Goal: Navigation & Orientation: Find specific page/section

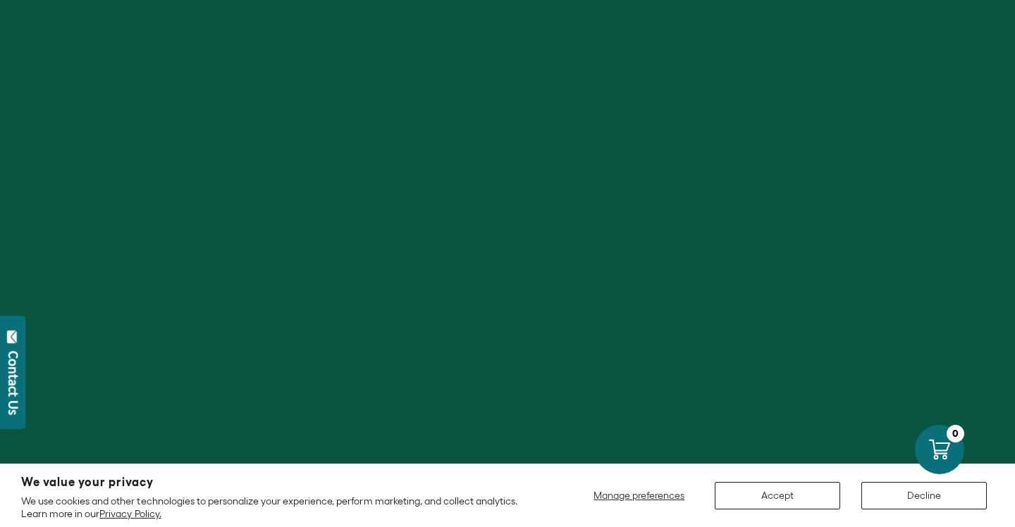
click at [772, 497] on button "Accept" at bounding box center [776, 495] width 125 height 27
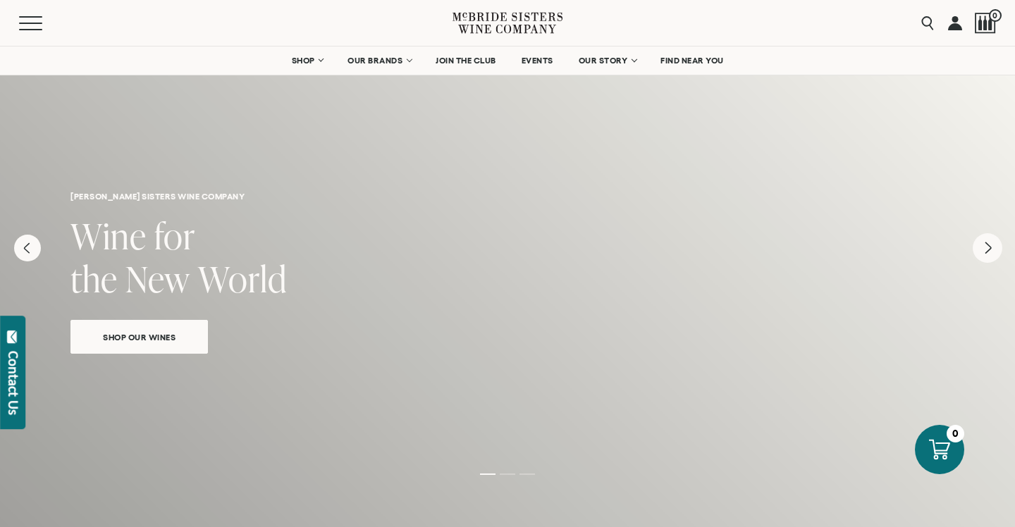
click at [986, 252] on icon "Next" at bounding box center [988, 247] width 6 height 11
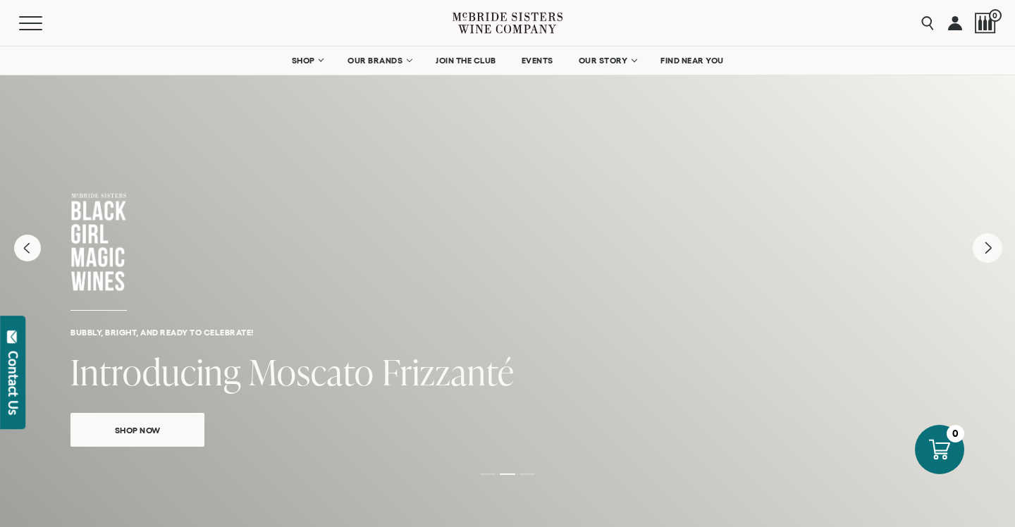
click at [986, 252] on icon "Next" at bounding box center [988, 247] width 6 height 11
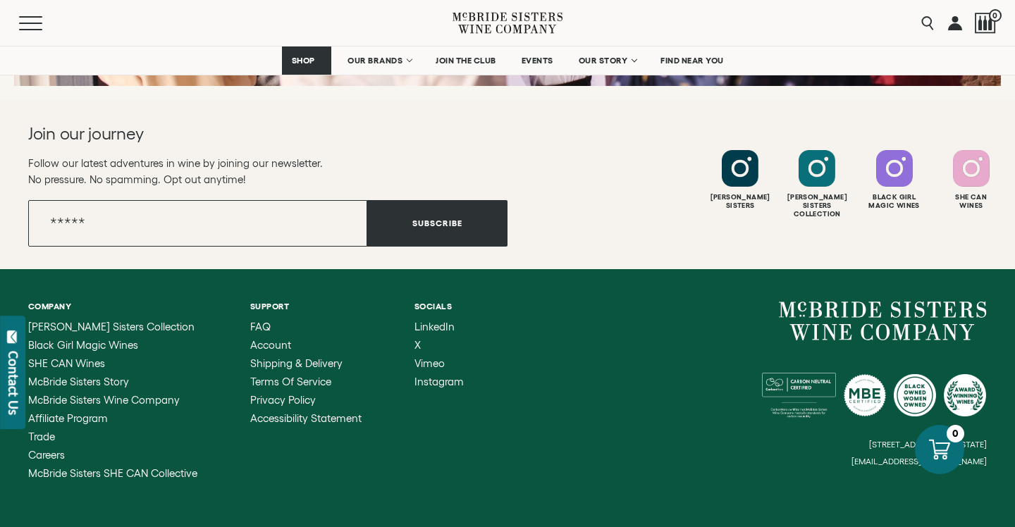
scroll to position [5626, 0]
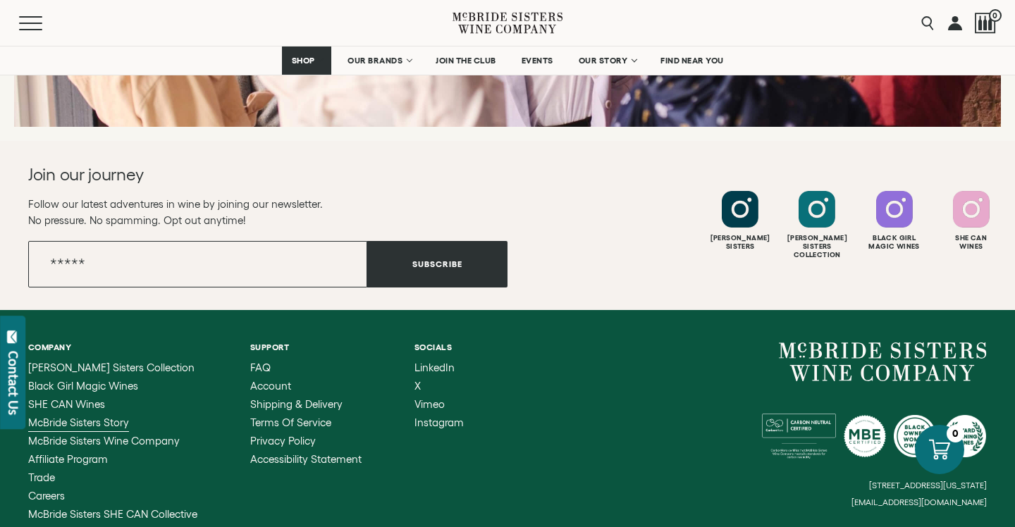
click at [54, 416] on span "McBride Sisters Story" at bounding box center [78, 422] width 101 height 12
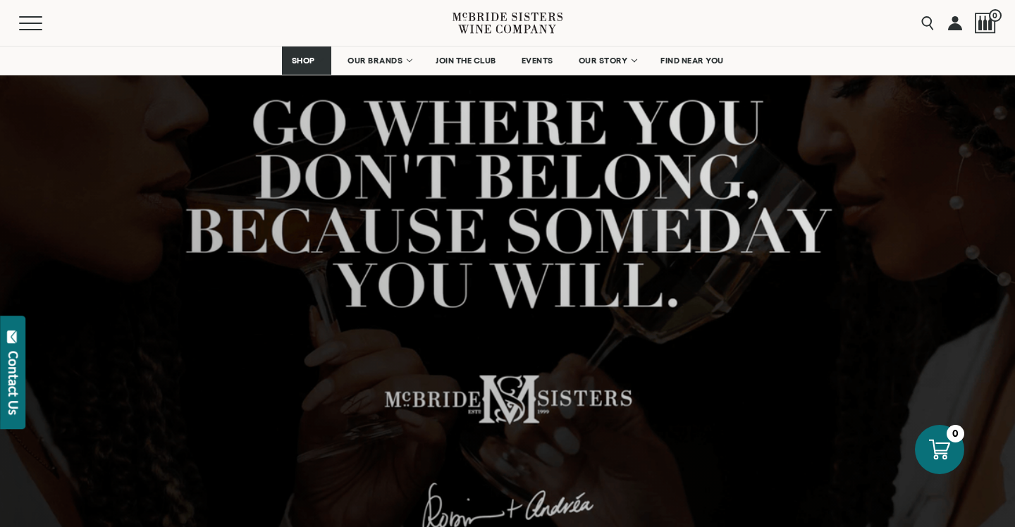
scroll to position [170, 0]
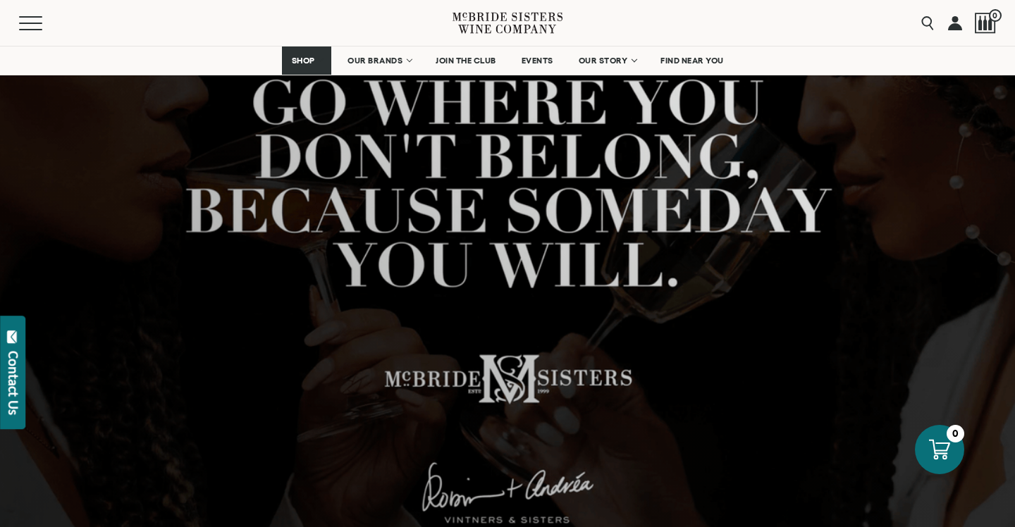
drag, startPoint x: 804, startPoint y: 203, endPoint x: 743, endPoint y: 248, distance: 75.5
click at [735, 256] on div at bounding box center [507, 213] width 1015 height 676
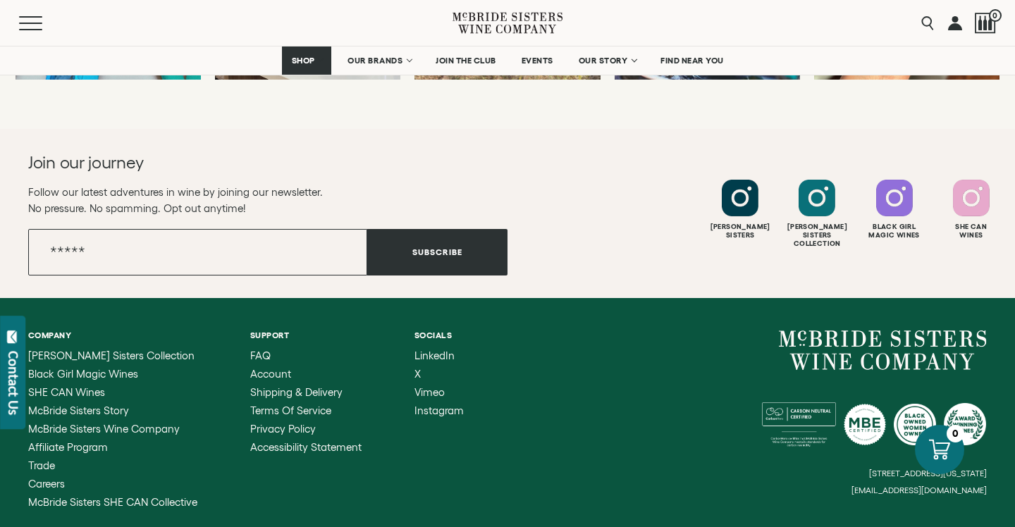
scroll to position [5660, 0]
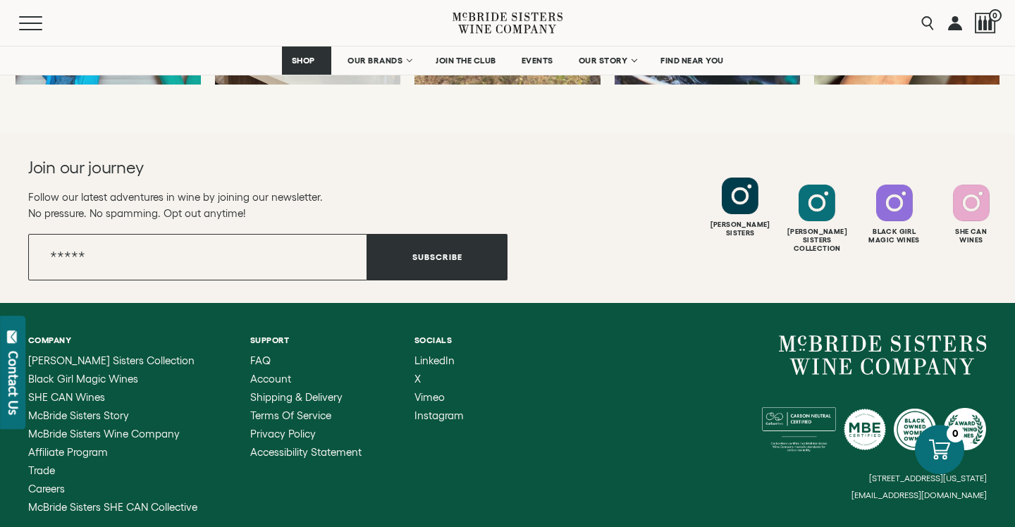
click at [752, 178] on div at bounding box center [739, 196] width 37 height 37
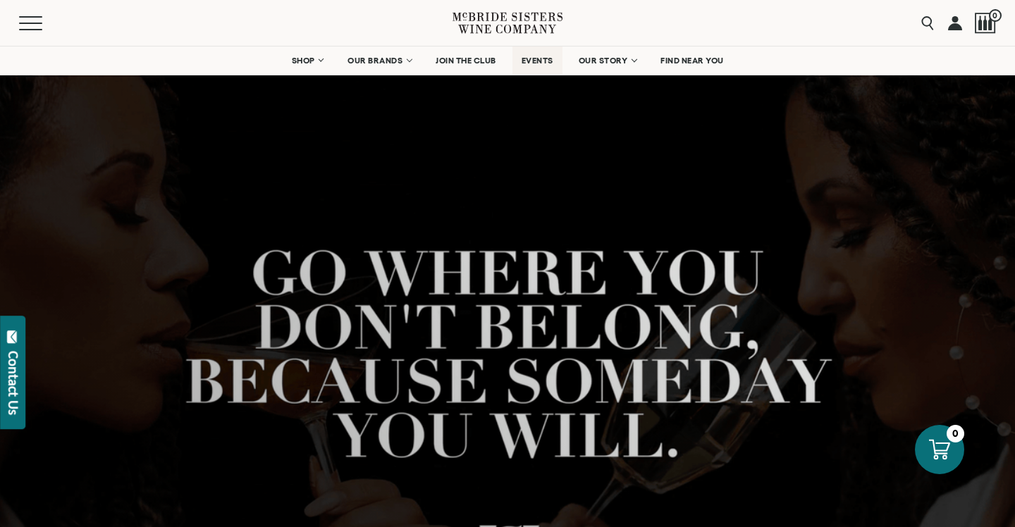
scroll to position [0, 0]
click at [32, 21] on button "Menu" at bounding box center [44, 23] width 51 height 14
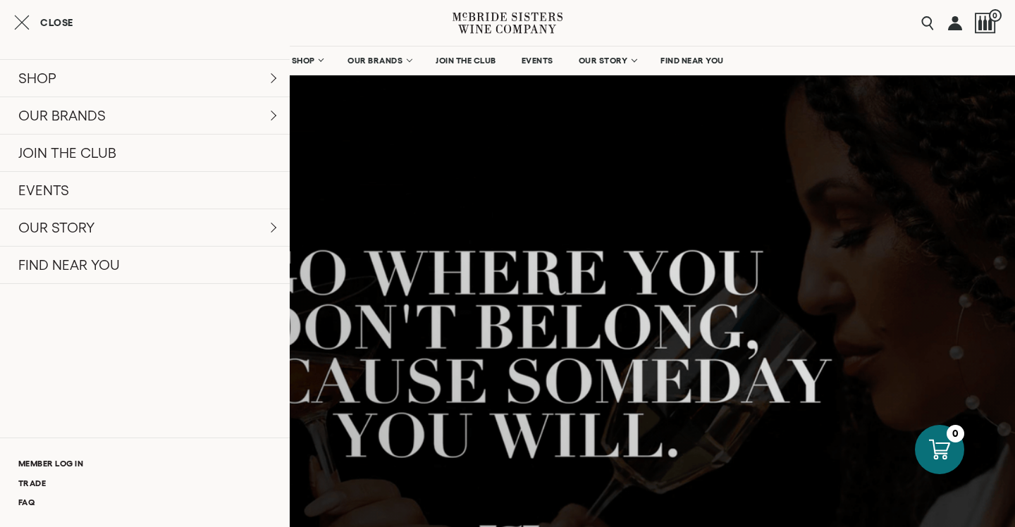
click at [782, 61] on nav "SHOP Sets Reds Whites Rosé Sparkling All Wines OUR BRANDS McBride Sisters Colle…" at bounding box center [507, 60] width 1015 height 28
